Goal: Task Accomplishment & Management: Manage account settings

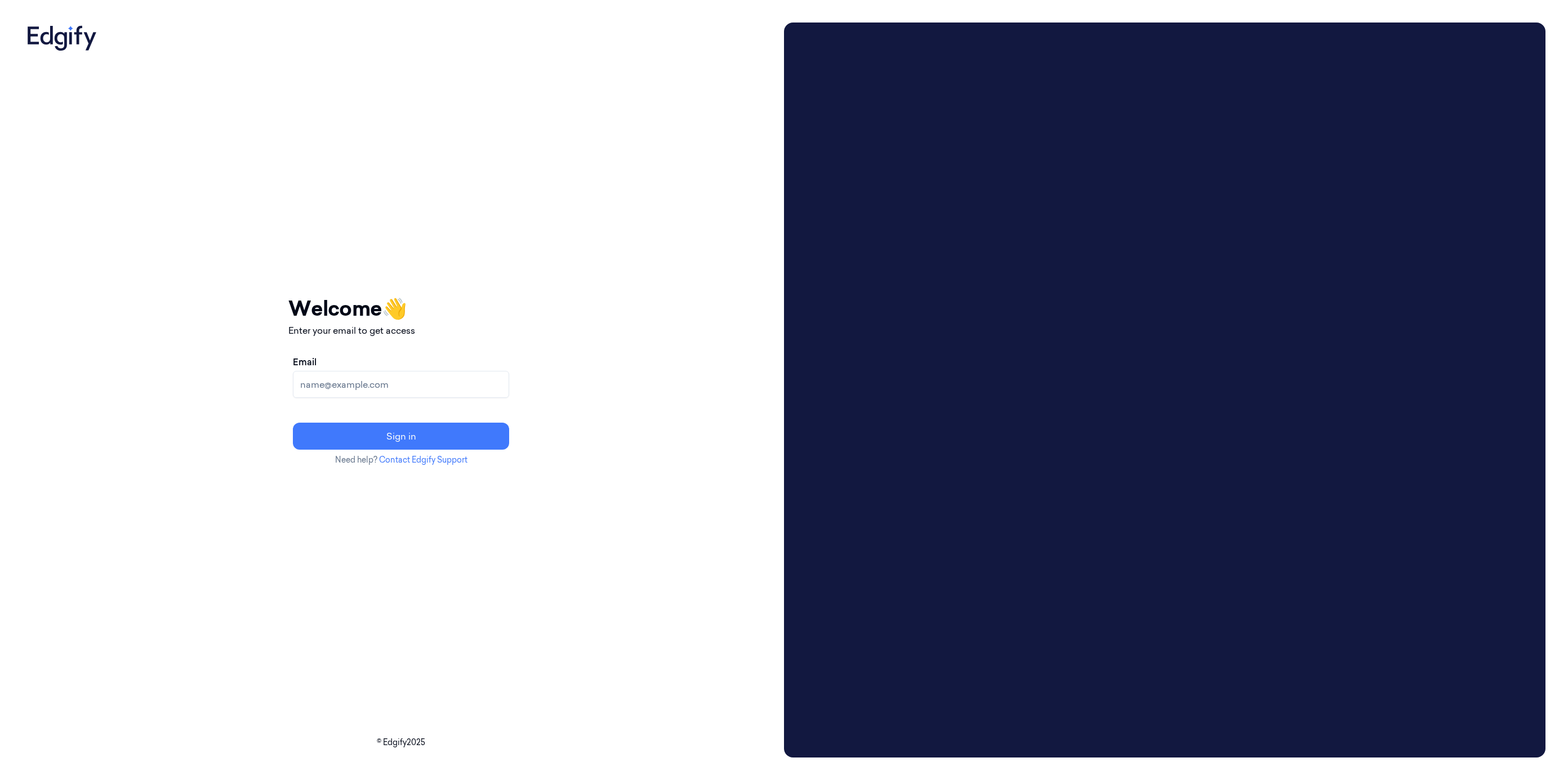
click at [474, 382] on input "Email" at bounding box center [401, 384] width 217 height 27
click at [293, 423] on button "Sign in" at bounding box center [401, 436] width 217 height 27
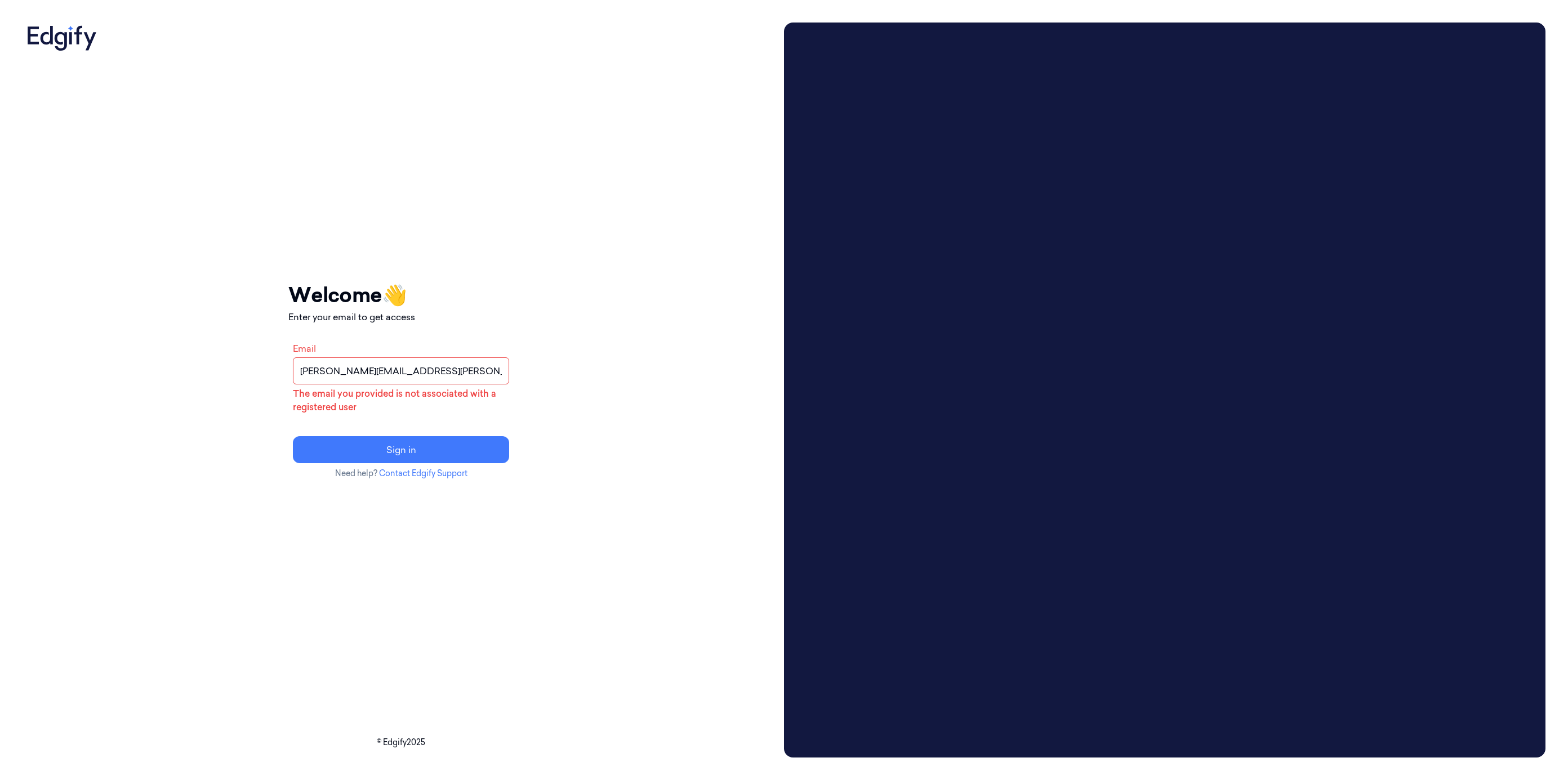
drag, startPoint x: 402, startPoint y: 374, endPoint x: 721, endPoint y: 347, distance: 320.1
click at [721, 347] on div "Your session expired - please log in again Email sent - check your inbox for th…" at bounding box center [401, 390] width 757 height 735
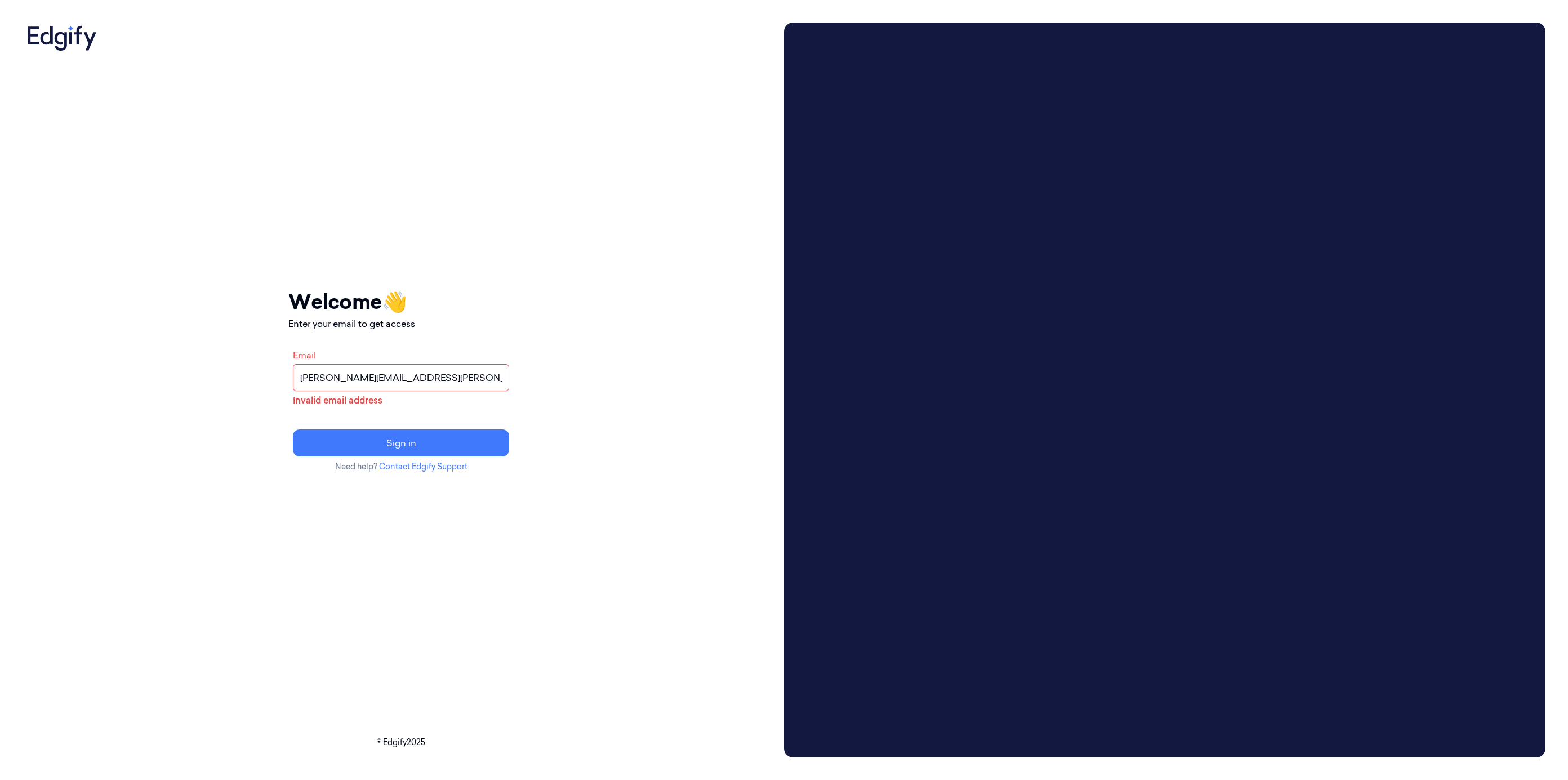
type input "leon.walsh@johnlewis.co.uk"
click at [293, 429] on button "Sign in" at bounding box center [401, 443] width 217 height 27
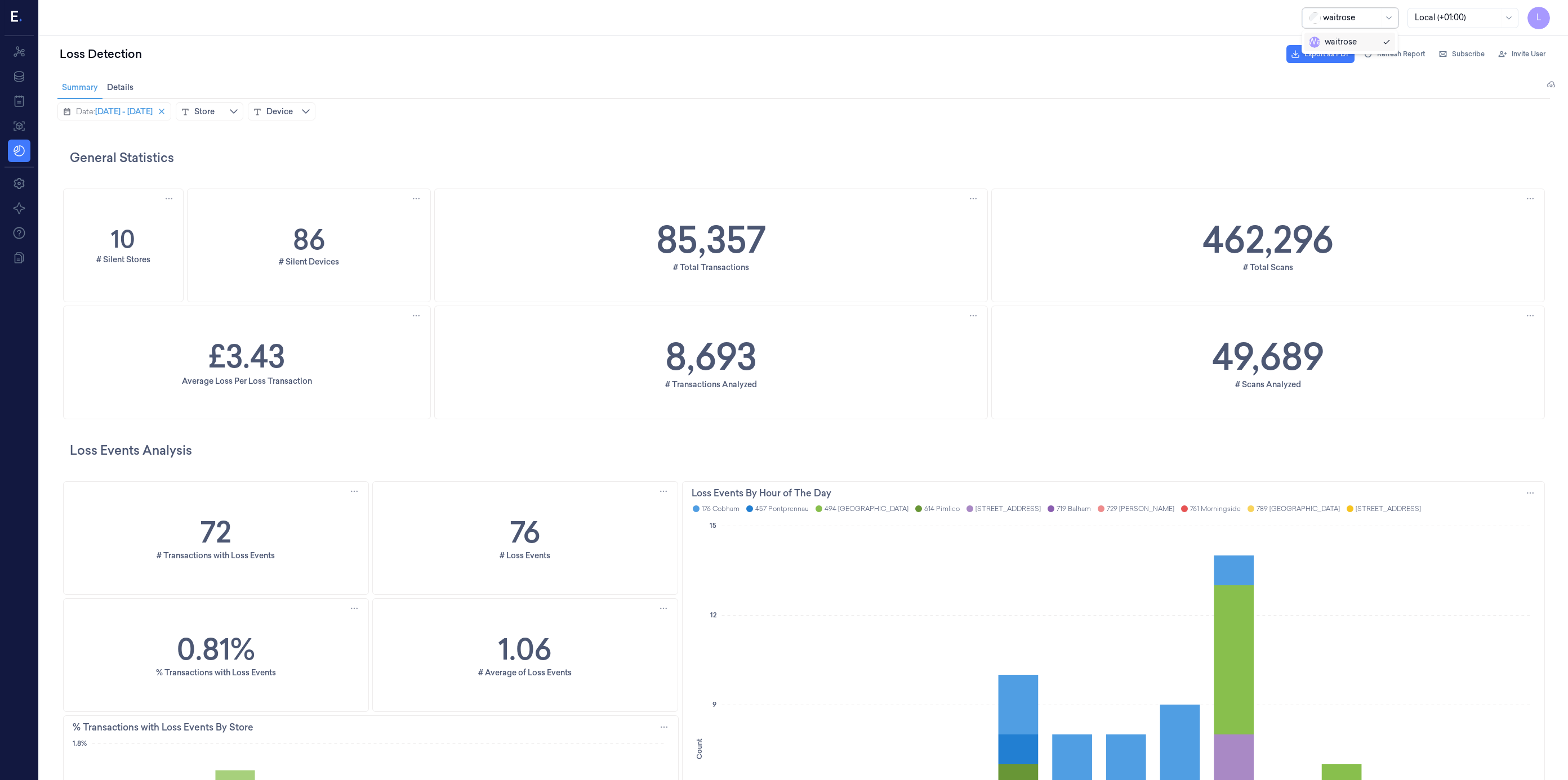
click at [1375, 15] on div at bounding box center [1351, 18] width 56 height 12
click at [28, 351] on div "Resources Data Jobs Models Settings About Support Documentation" at bounding box center [19, 408] width 39 height 744
click at [11, 19] on icon at bounding box center [15, 17] width 7 height 11
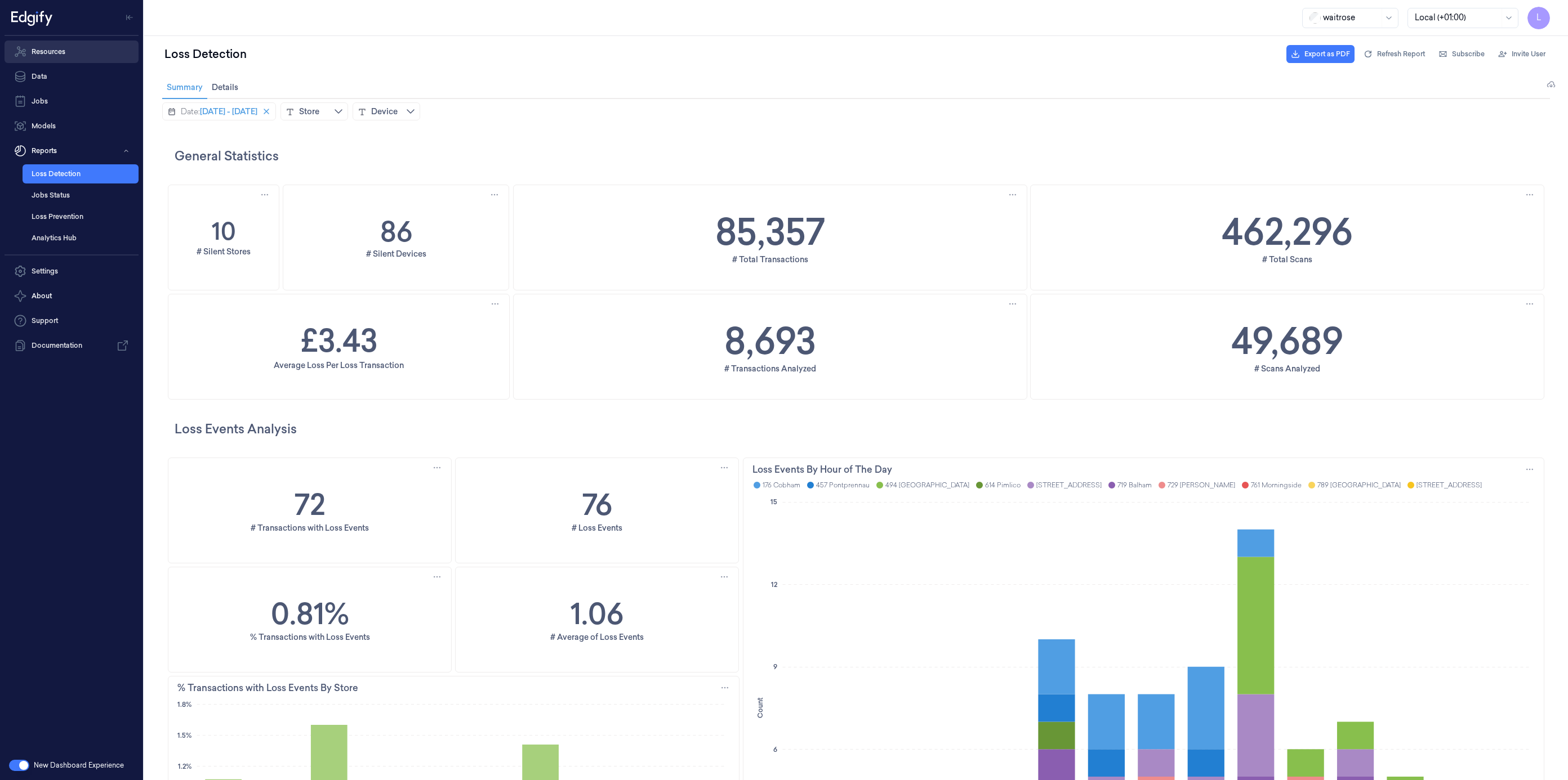
click at [56, 61] on link "Resources" at bounding box center [72, 52] width 134 height 23
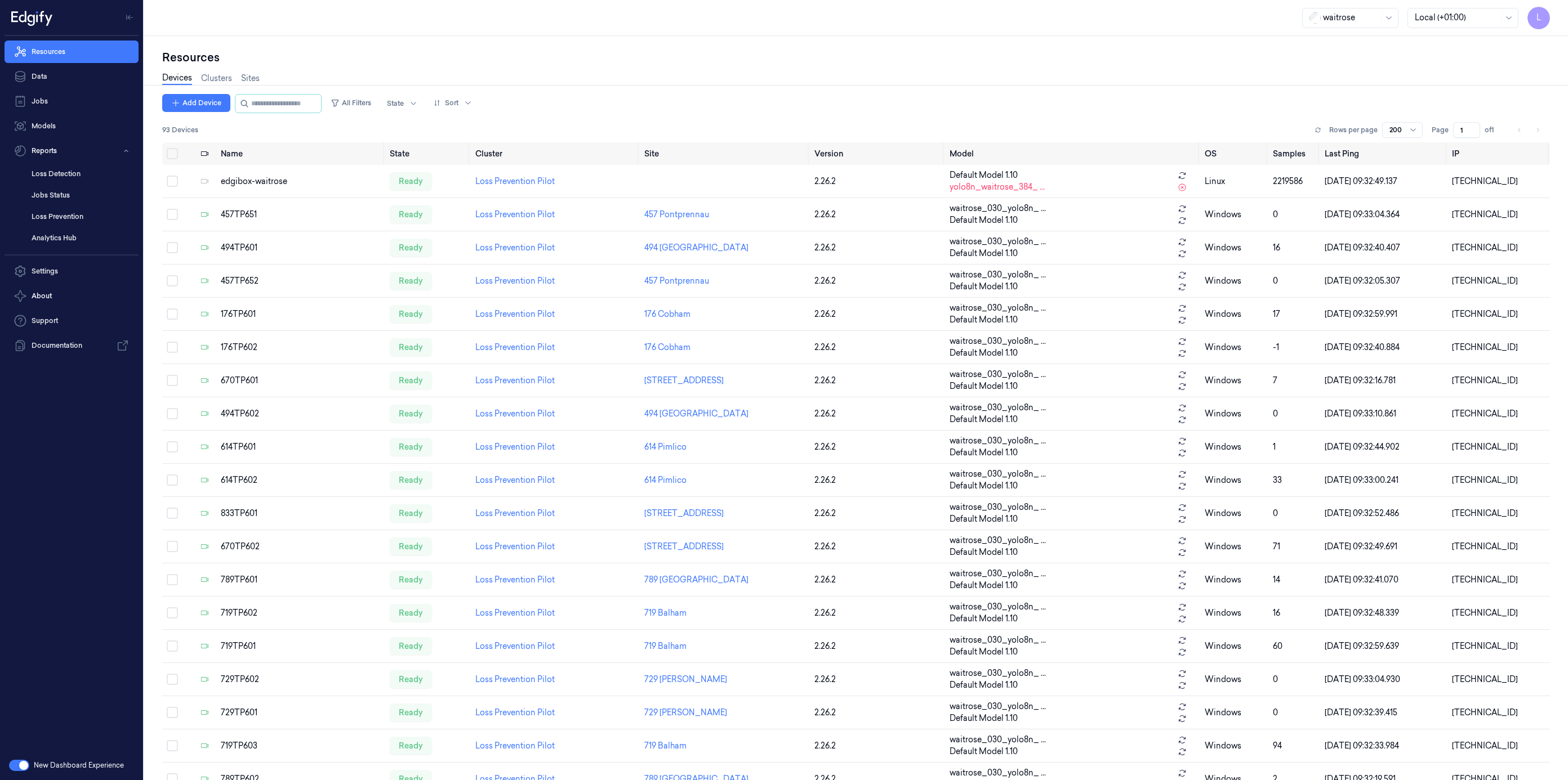
click at [250, 86] on div "Devices Clusters Sites" at bounding box center [211, 79] width 98 height 29
click at [251, 80] on link "Sites" at bounding box center [250, 79] width 19 height 13
